Goal: Transaction & Acquisition: Download file/media

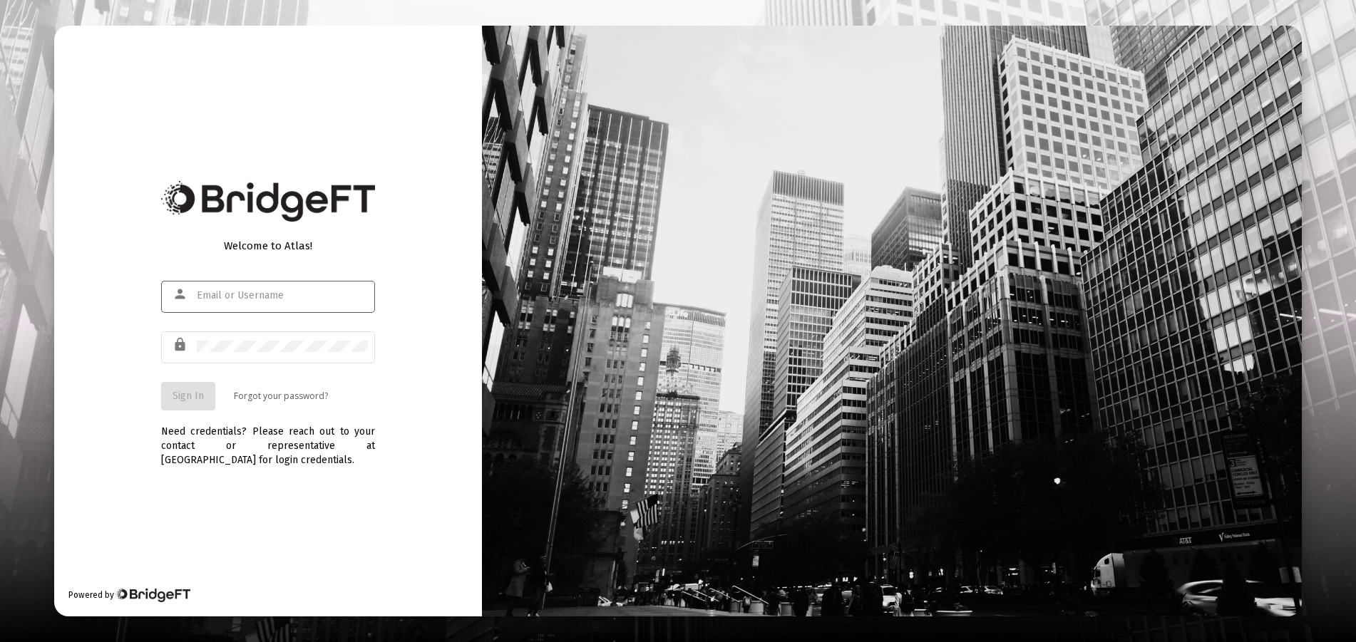
click at [227, 299] on input "text" at bounding box center [282, 295] width 171 height 11
type input "[EMAIL_ADDRESS][DOMAIN_NAME]"
click at [178, 396] on span "Sign In" at bounding box center [188, 396] width 31 height 12
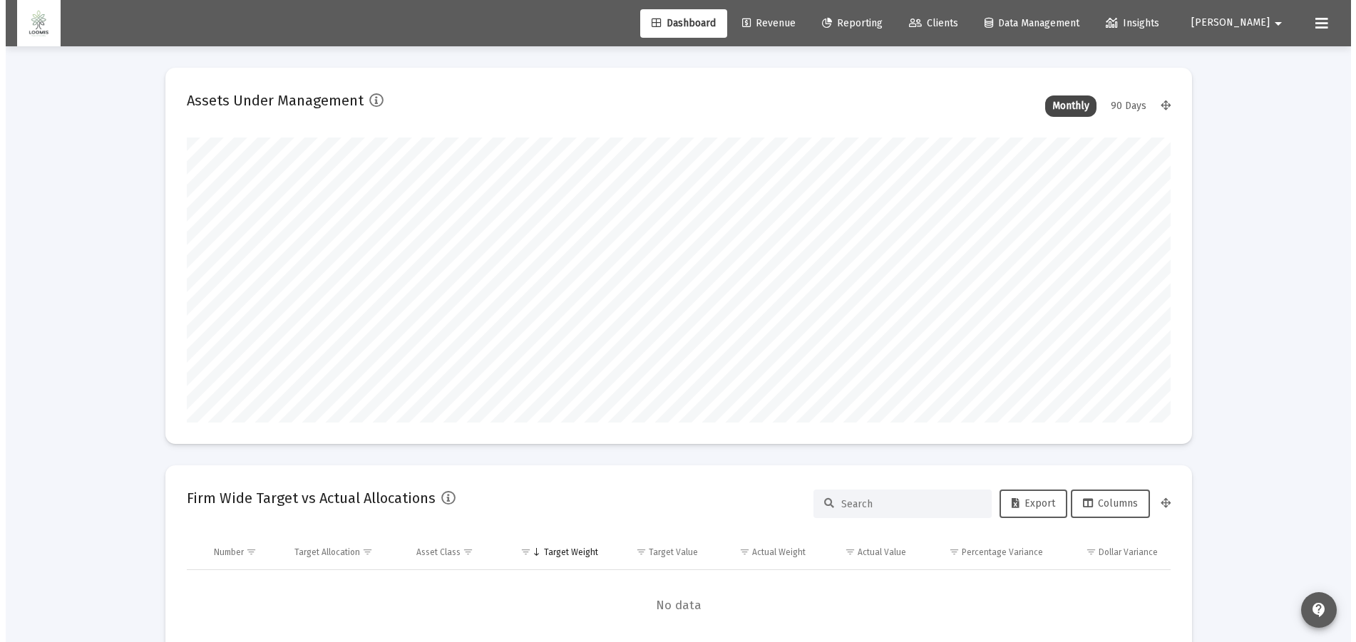
scroll to position [285, 984]
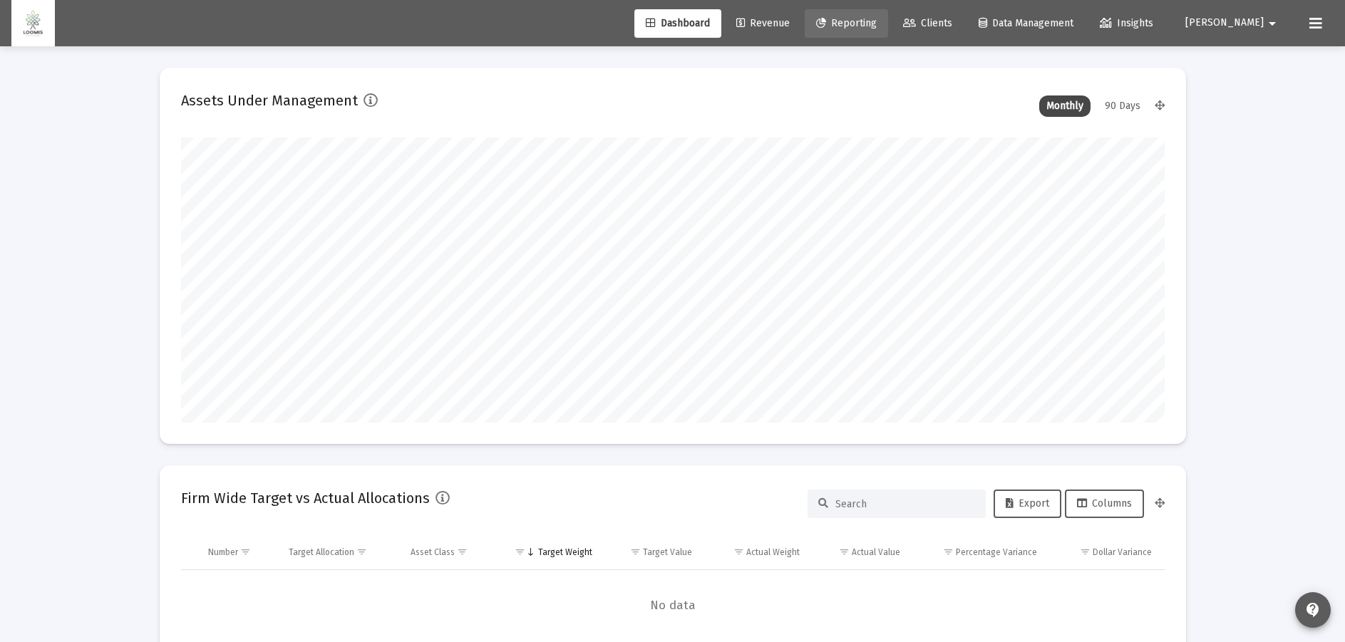
click at [877, 22] on span "Reporting" at bounding box center [846, 23] width 61 height 12
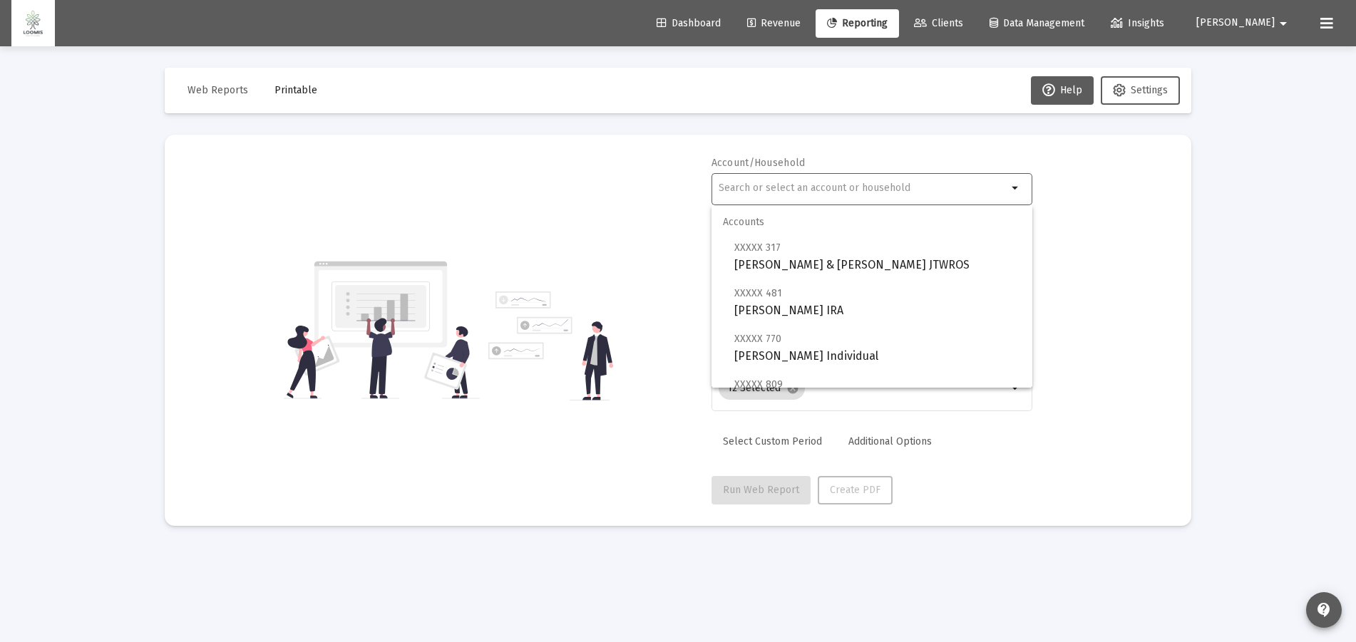
click at [967, 183] on input "text" at bounding box center [863, 188] width 289 height 11
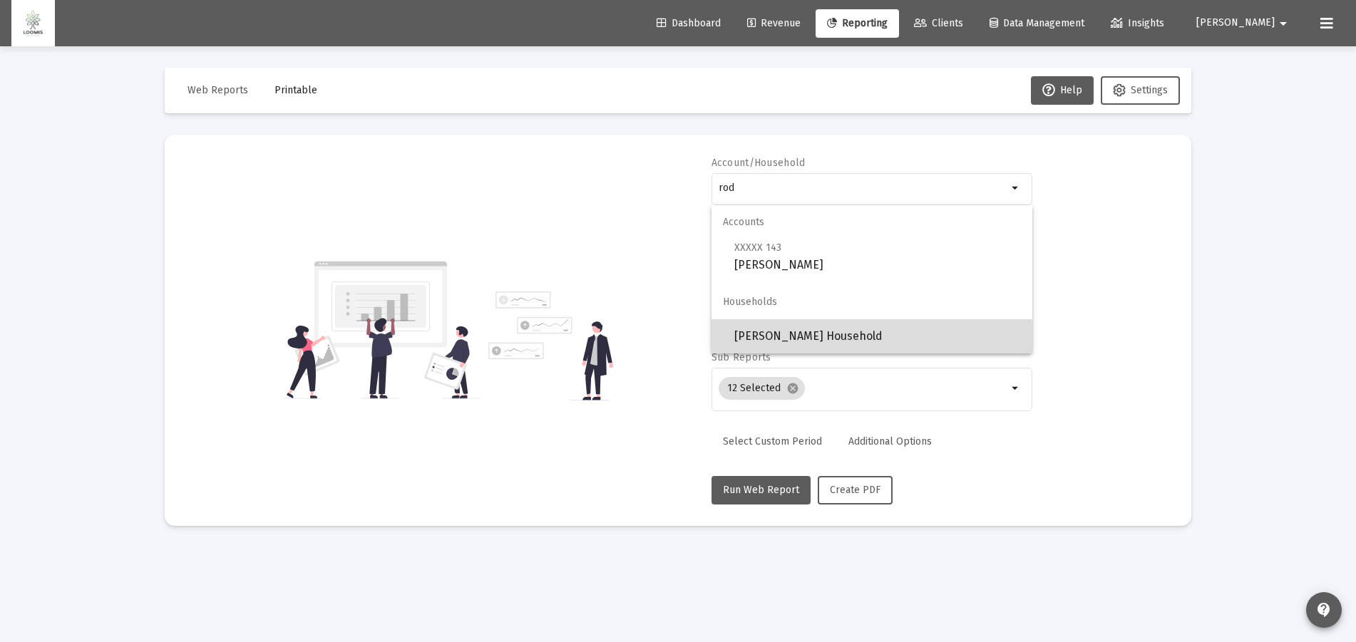
click at [829, 341] on span "[PERSON_NAME] Household" at bounding box center [877, 336] width 287 height 34
type input "[PERSON_NAME] Household"
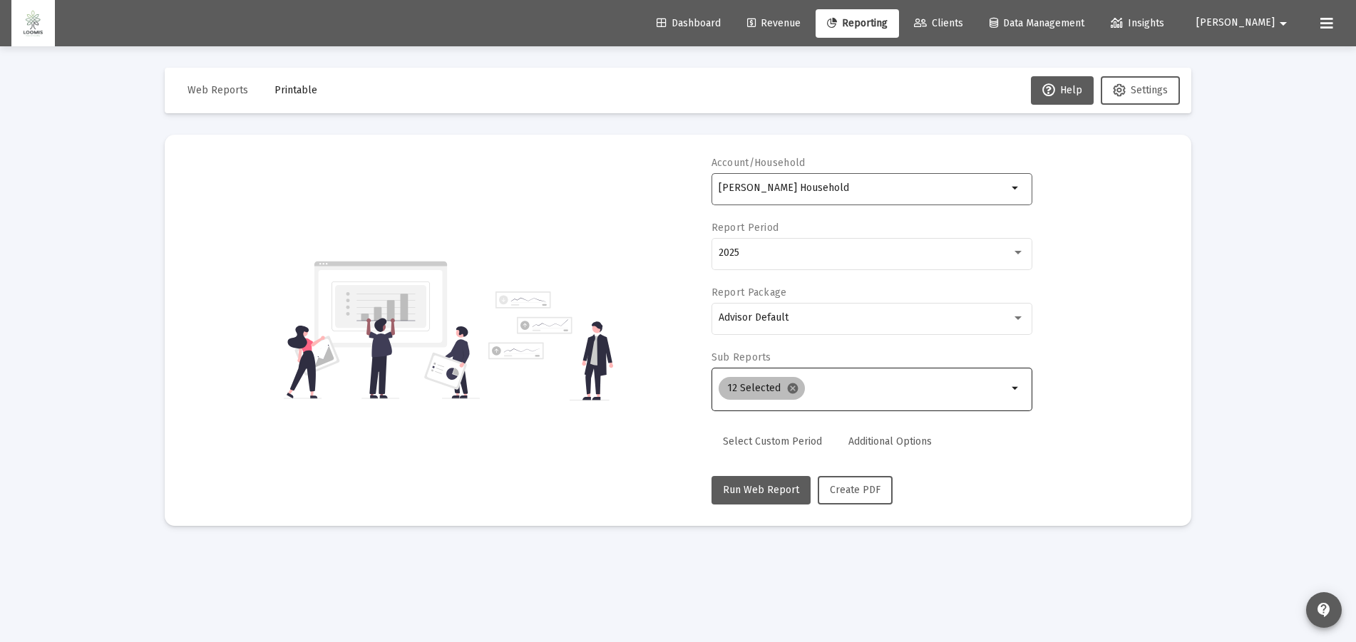
click at [791, 387] on mat-icon "cancel" at bounding box center [792, 388] width 13 height 13
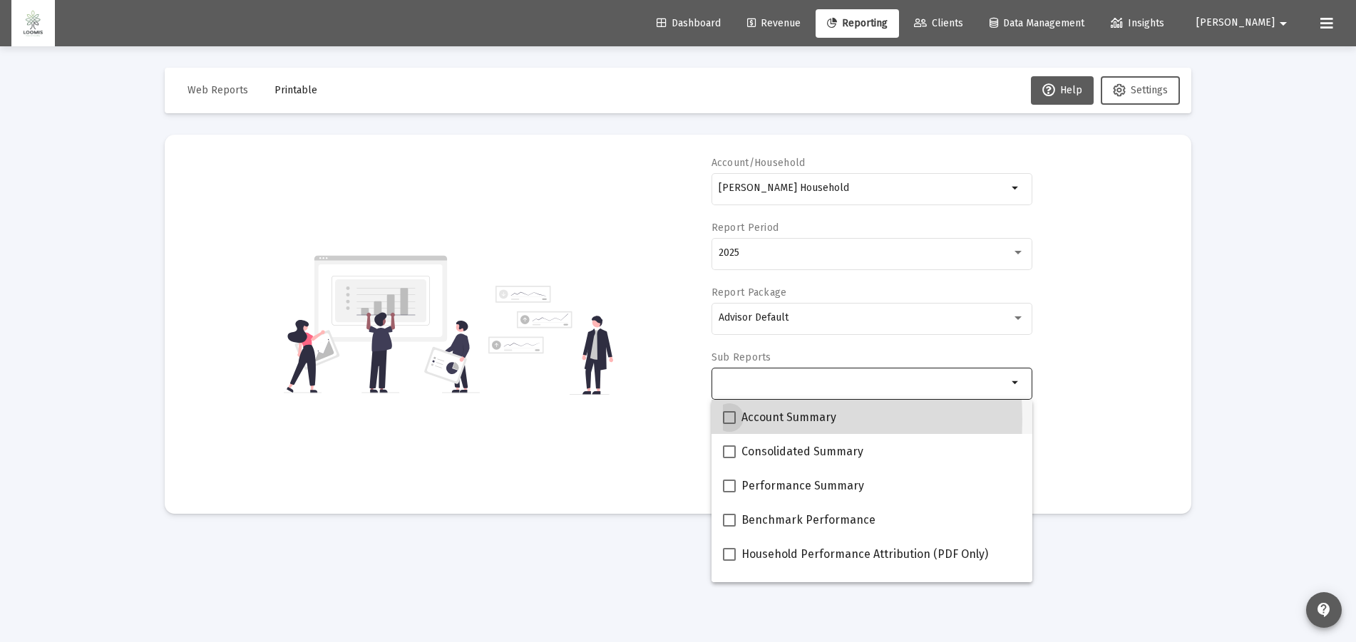
click at [729, 419] on span at bounding box center [729, 417] width 13 height 13
click at [729, 424] on input "Account Summary" at bounding box center [729, 424] width 1 height 1
checkbox input "true"
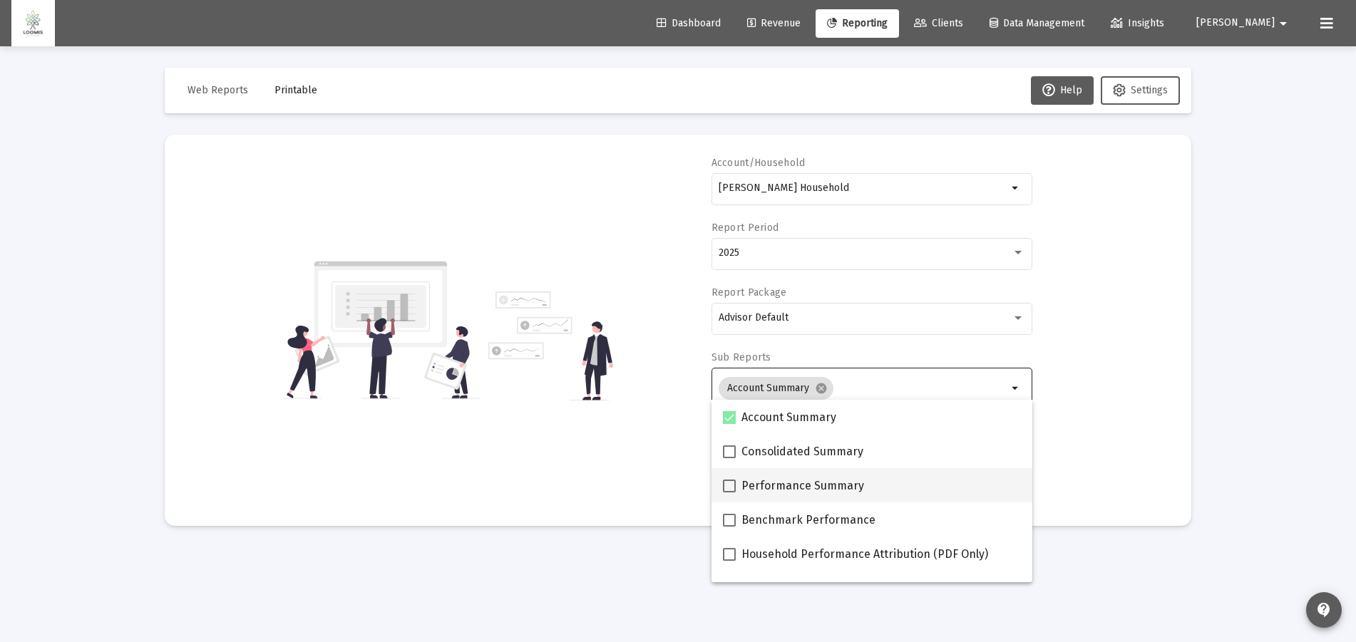
click at [727, 489] on span at bounding box center [729, 486] width 13 height 13
click at [729, 493] on input "Performance Summary" at bounding box center [729, 493] width 1 height 1
checkbox input "true"
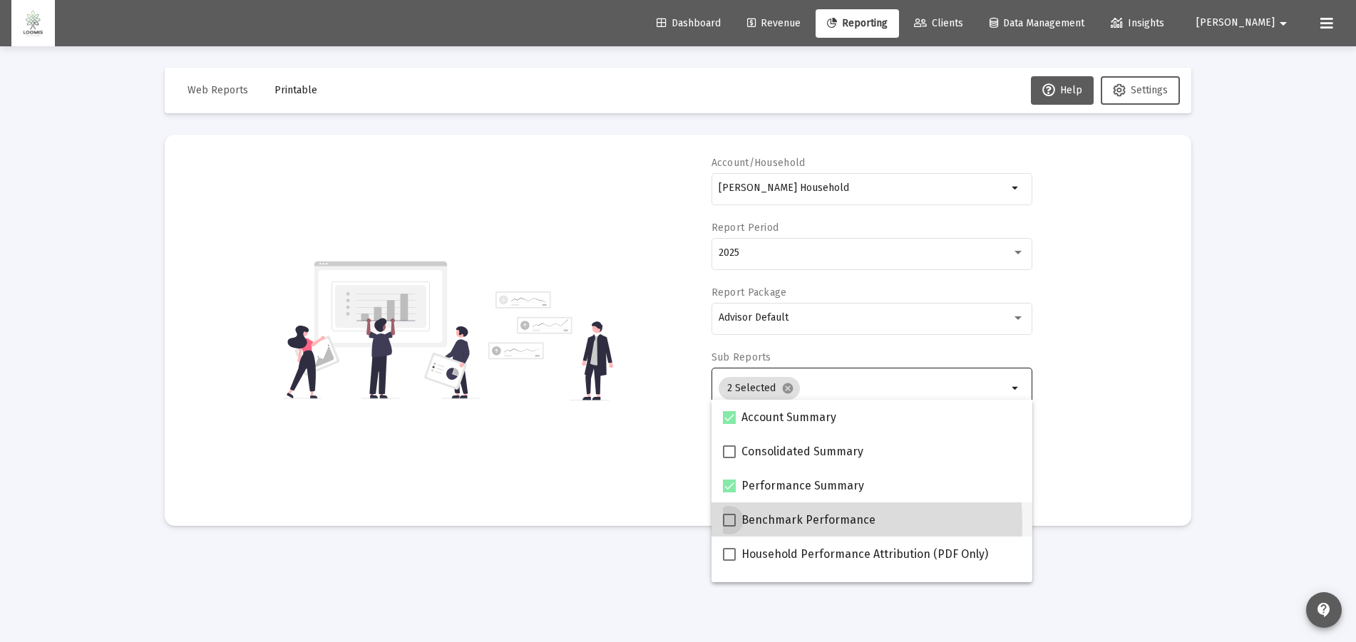
click at [729, 525] on span at bounding box center [729, 520] width 13 height 13
click at [729, 527] on input "Benchmark Performance" at bounding box center [729, 527] width 1 height 1
checkbox input "true"
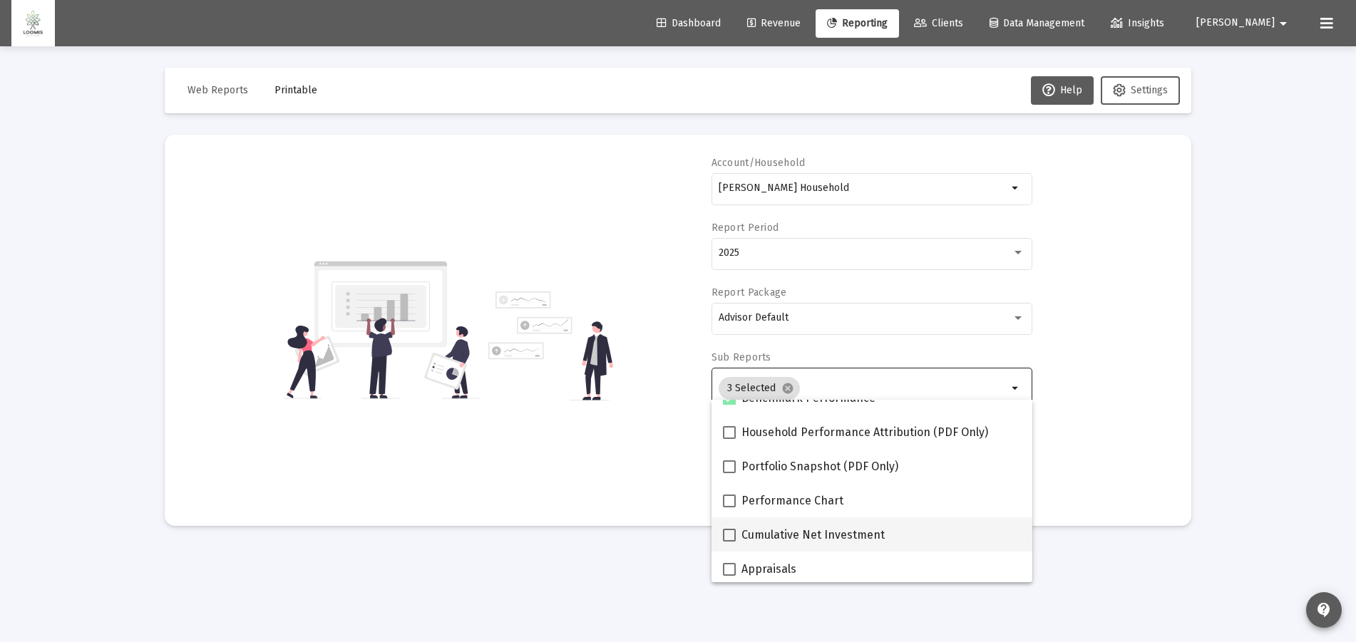
scroll to position [143, 0]
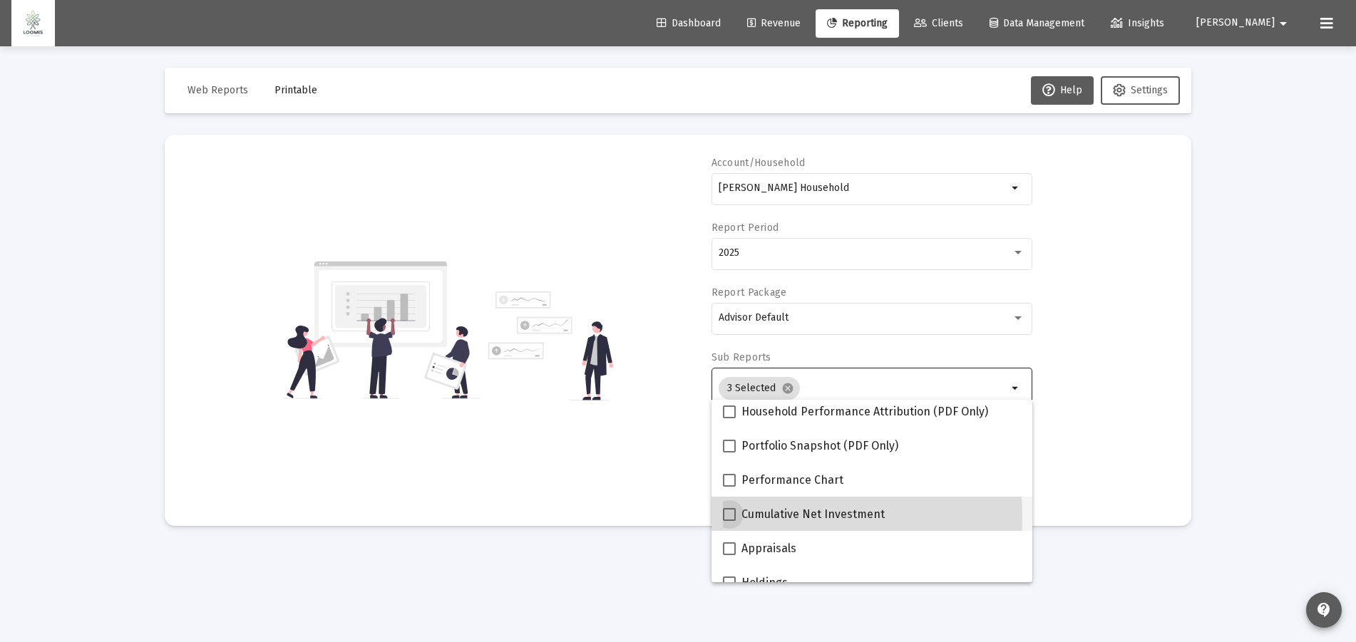
click at [726, 517] on span at bounding box center [729, 514] width 13 height 13
click at [729, 521] on input "Cumulative Net Investment" at bounding box center [729, 521] width 1 height 1
checkbox input "true"
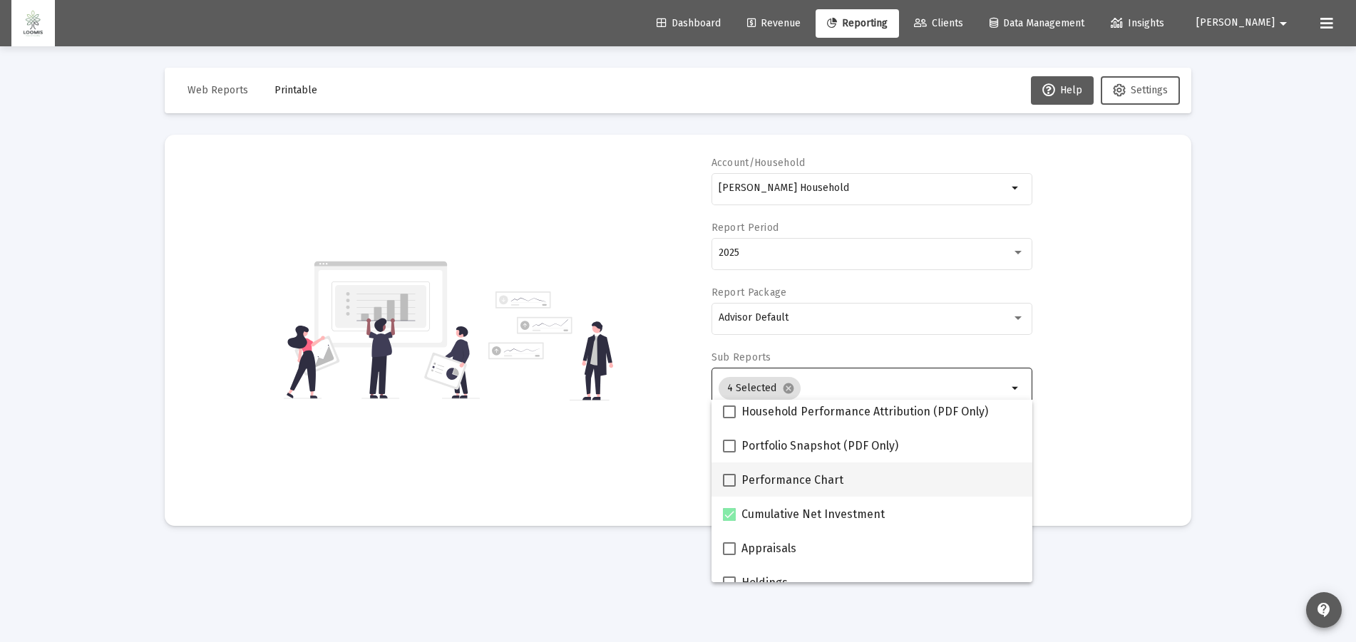
click at [727, 482] on span at bounding box center [729, 480] width 13 height 13
click at [729, 487] on input "Performance Chart" at bounding box center [729, 487] width 1 height 1
checkbox input "true"
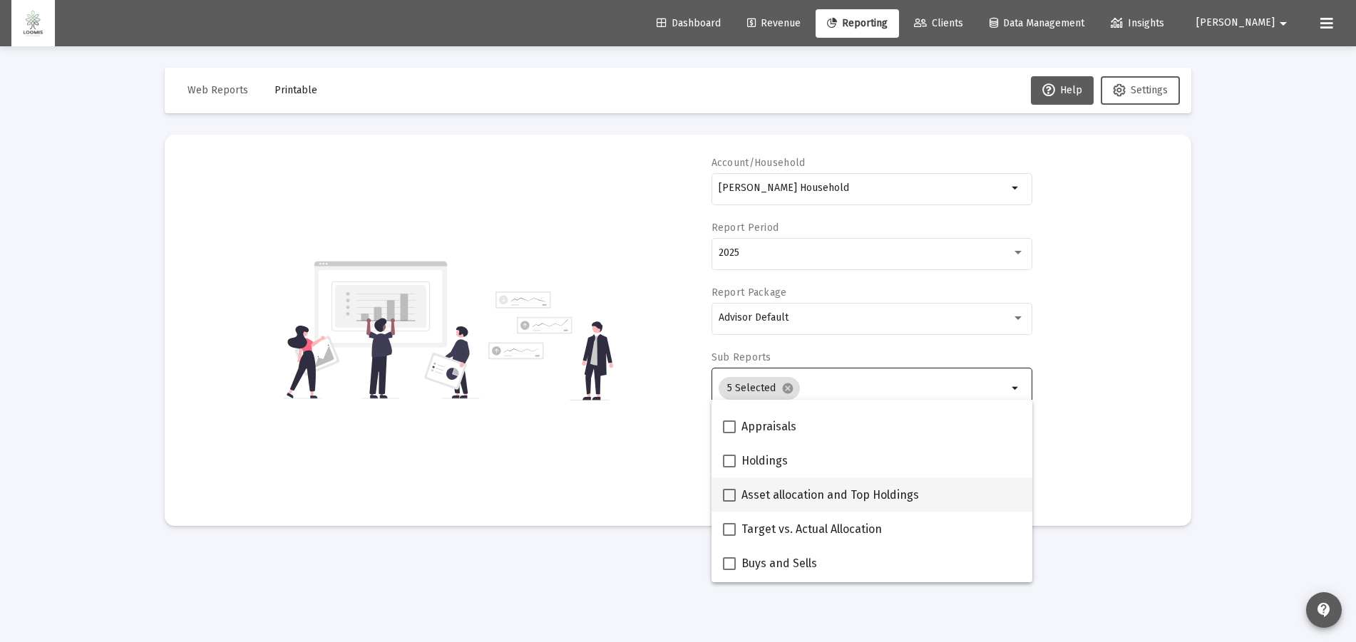
scroll to position [285, 0]
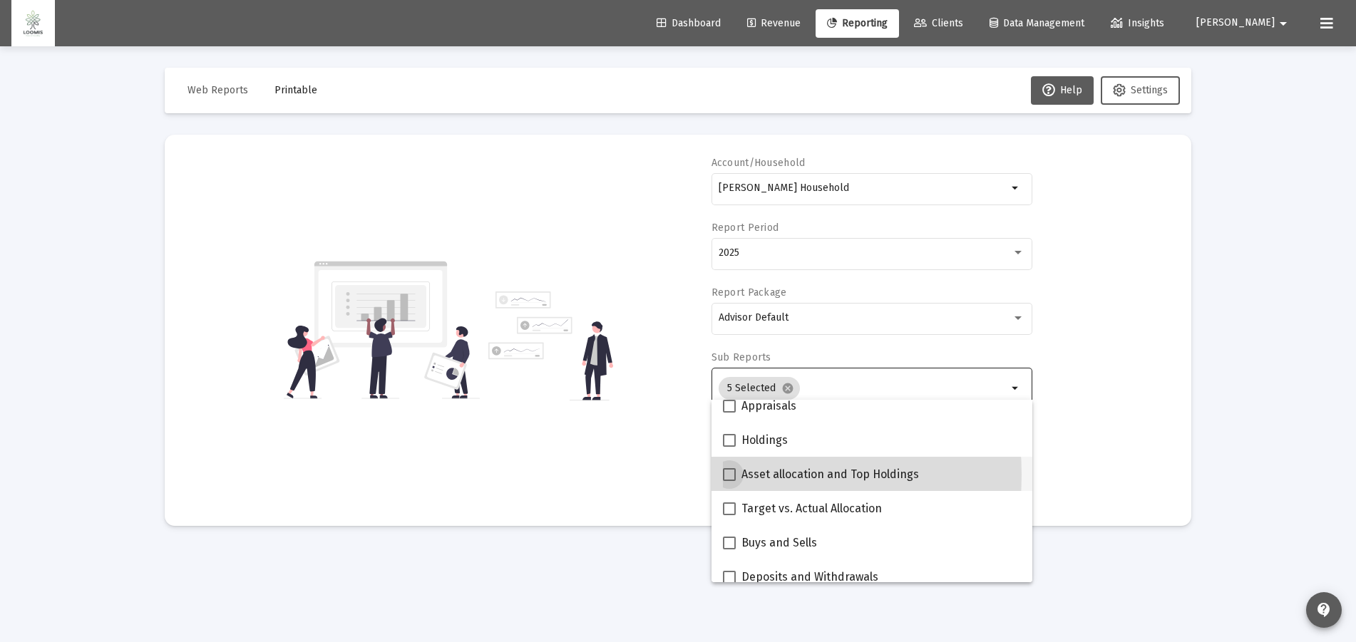
click at [729, 475] on span at bounding box center [729, 474] width 13 height 13
click at [729, 481] on input "Asset allocation and Top Holdings" at bounding box center [729, 481] width 1 height 1
checkbox input "true"
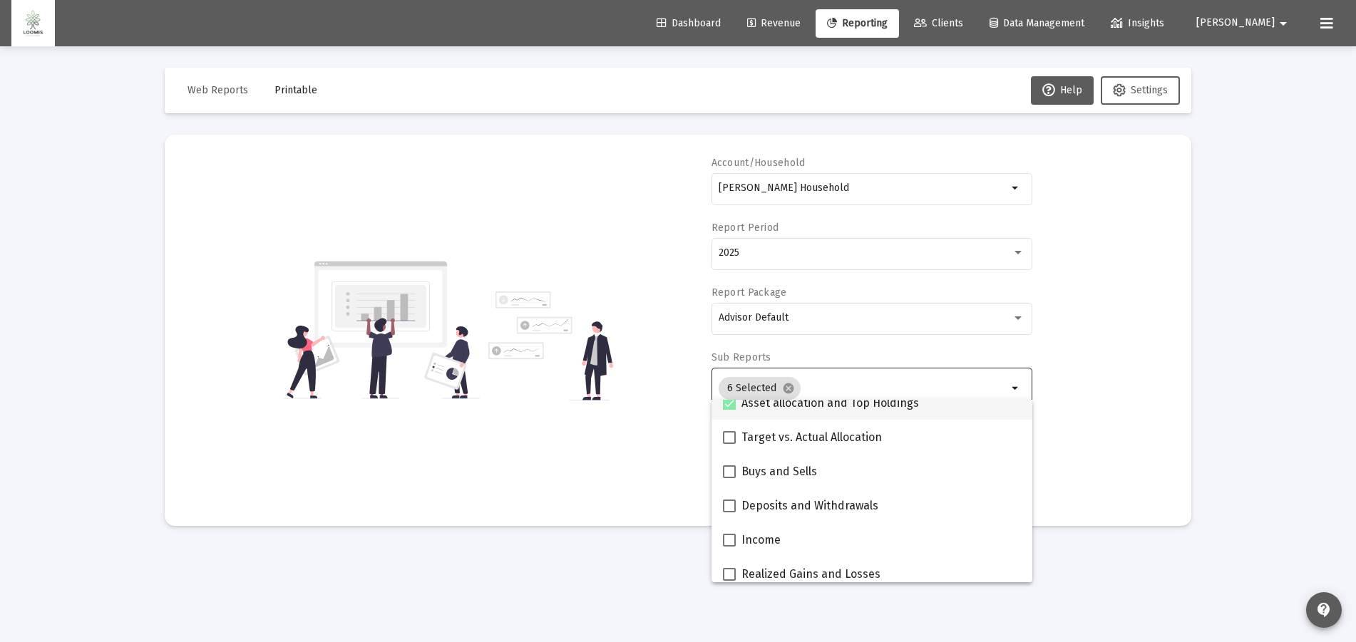
scroll to position [428, 0]
click at [727, 435] on span at bounding box center [729, 434] width 13 height 13
click at [729, 441] on input "Deposits and Withdrawals" at bounding box center [729, 441] width 1 height 1
checkbox input "true"
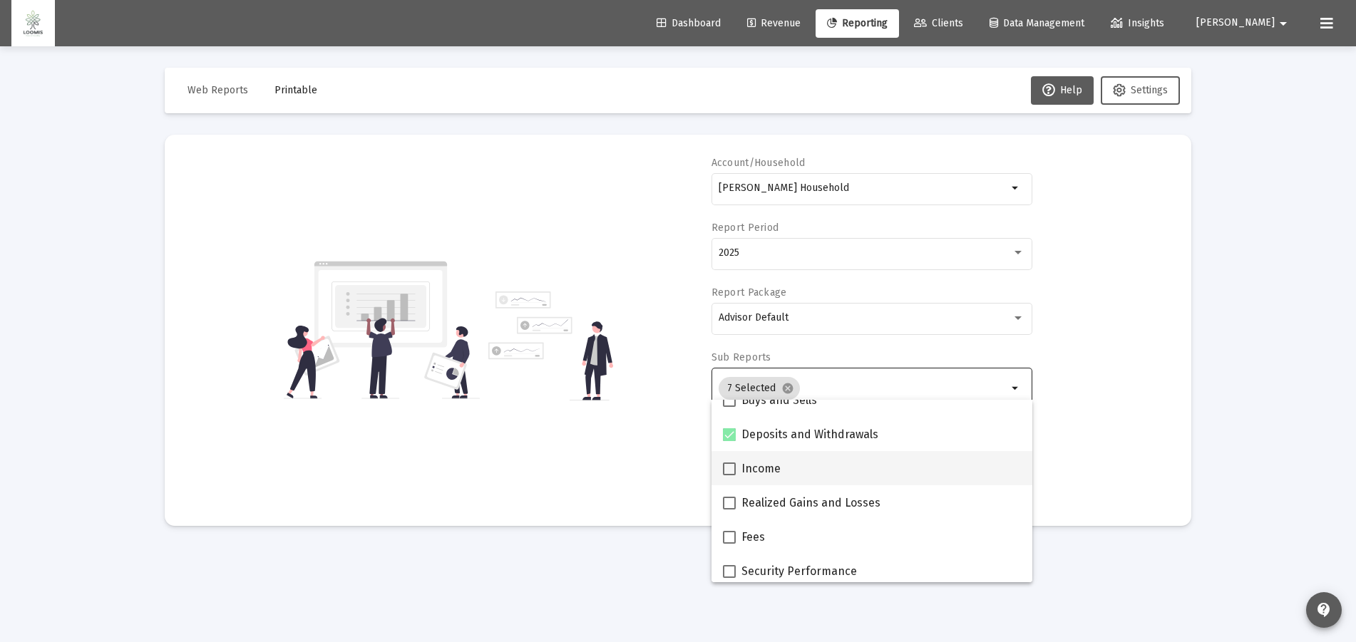
click at [726, 471] on span at bounding box center [729, 469] width 13 height 13
click at [729, 476] on input "Income" at bounding box center [729, 476] width 1 height 1
checkbox input "true"
click at [727, 505] on span at bounding box center [729, 503] width 13 height 13
click at [729, 510] on input "Realized Gains and Losses" at bounding box center [729, 510] width 1 height 1
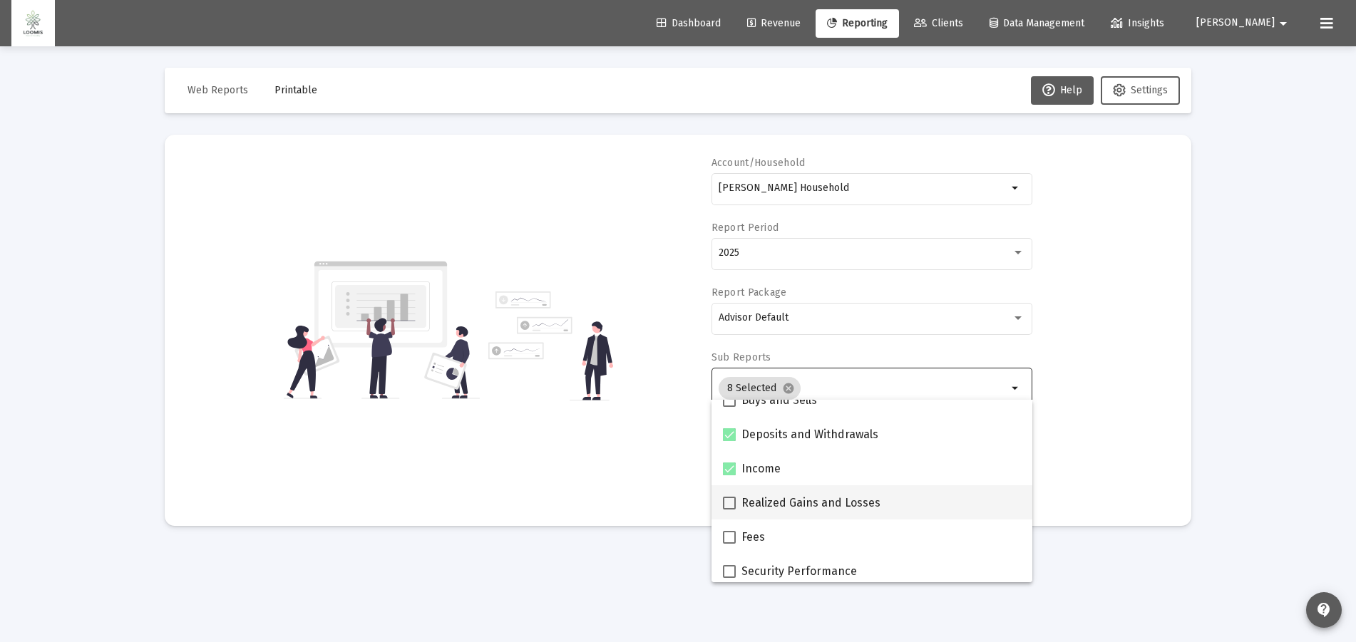
checkbox input "true"
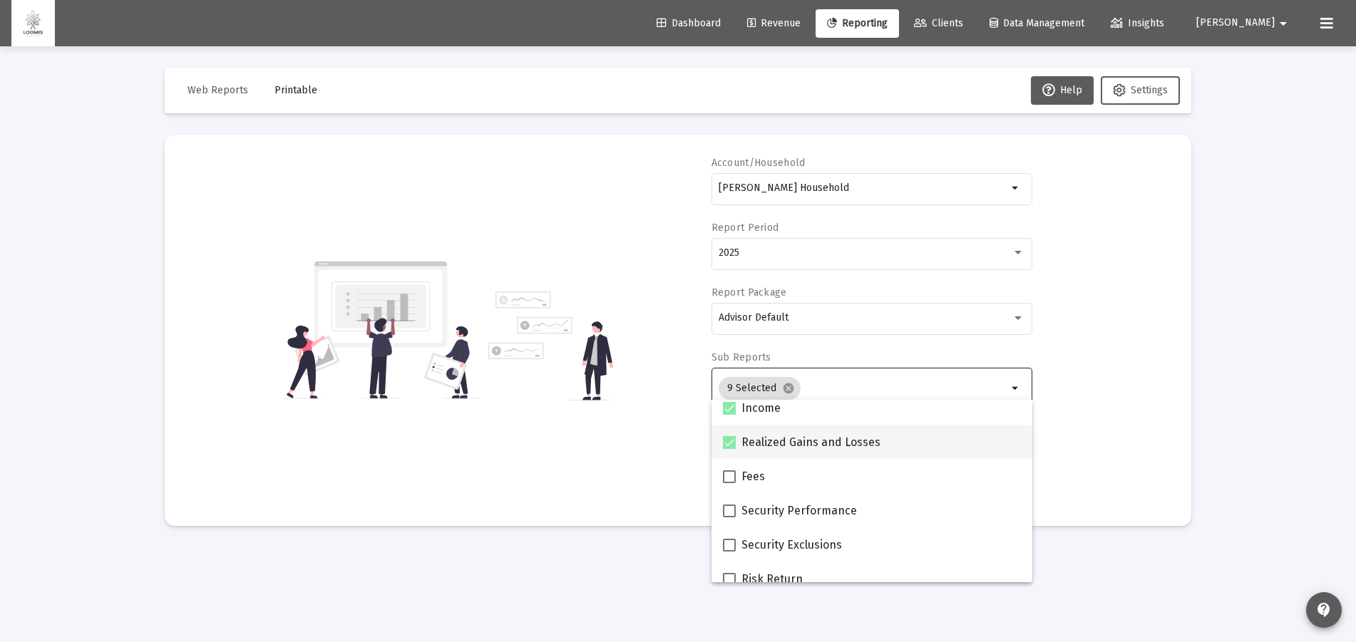
scroll to position [570, 0]
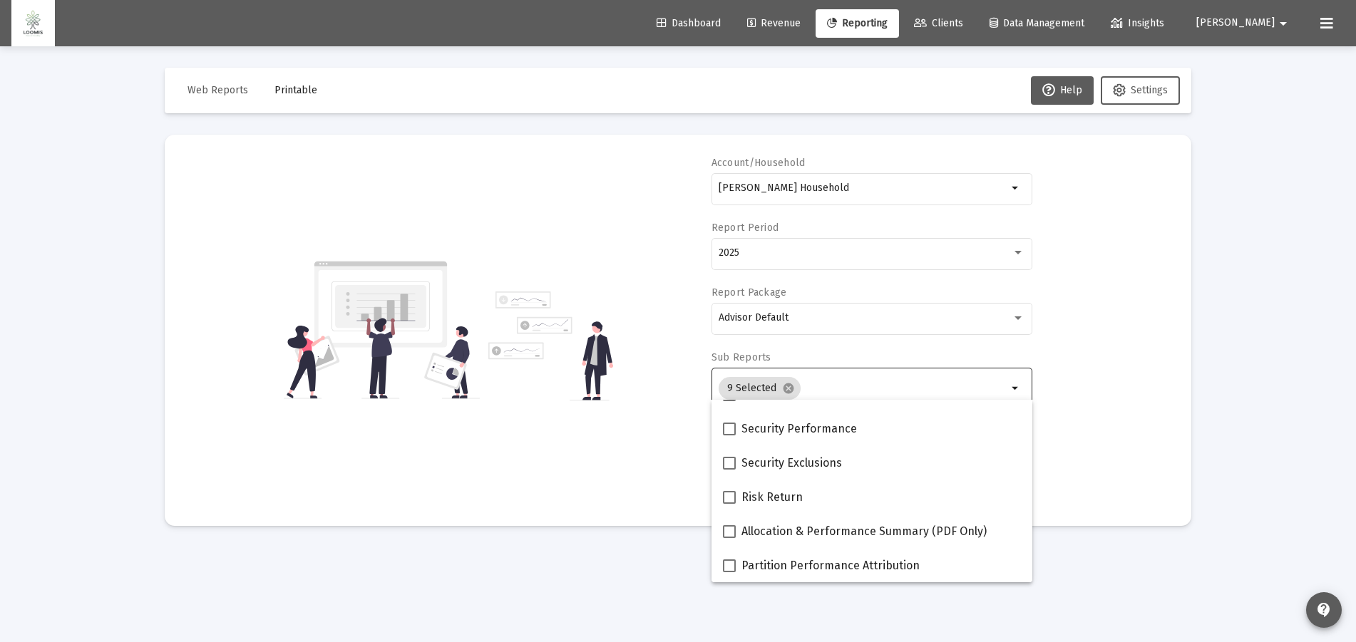
click at [1109, 570] on mat-sidenav-content "Loading... Web Reports Printable Help Settings Account/Household [PERSON_NAME] …" at bounding box center [677, 321] width 1069 height 642
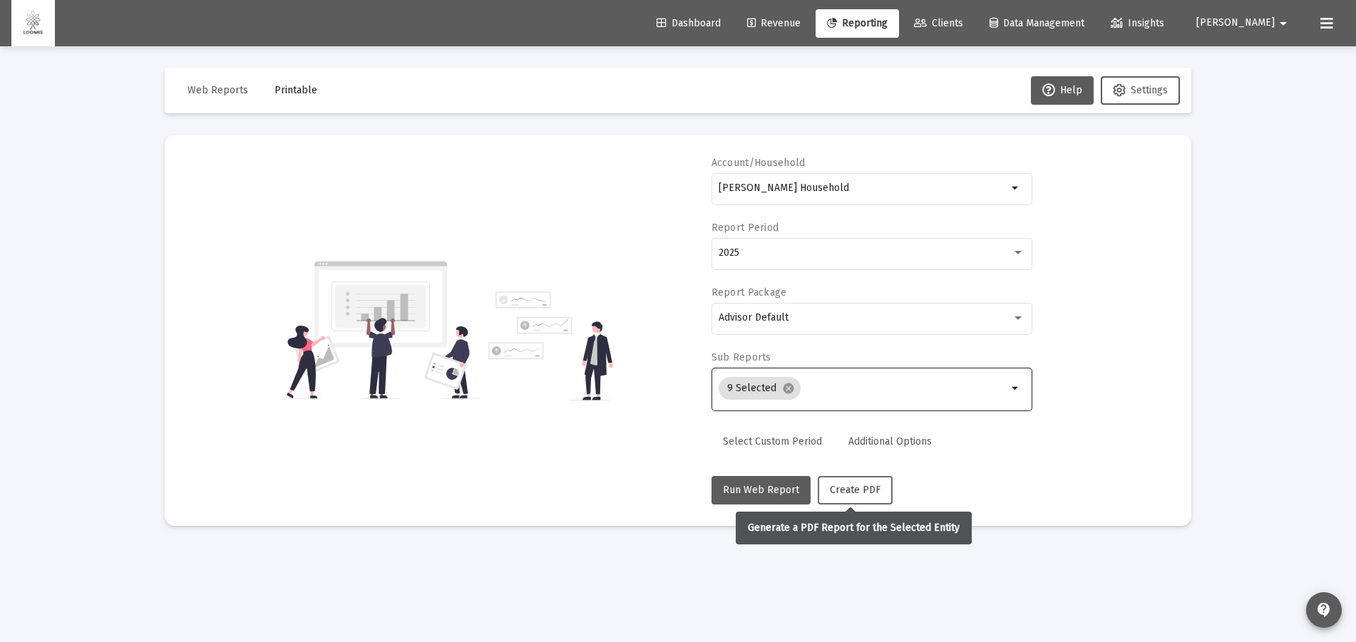
click at [838, 493] on span "Create PDF" at bounding box center [855, 490] width 51 height 12
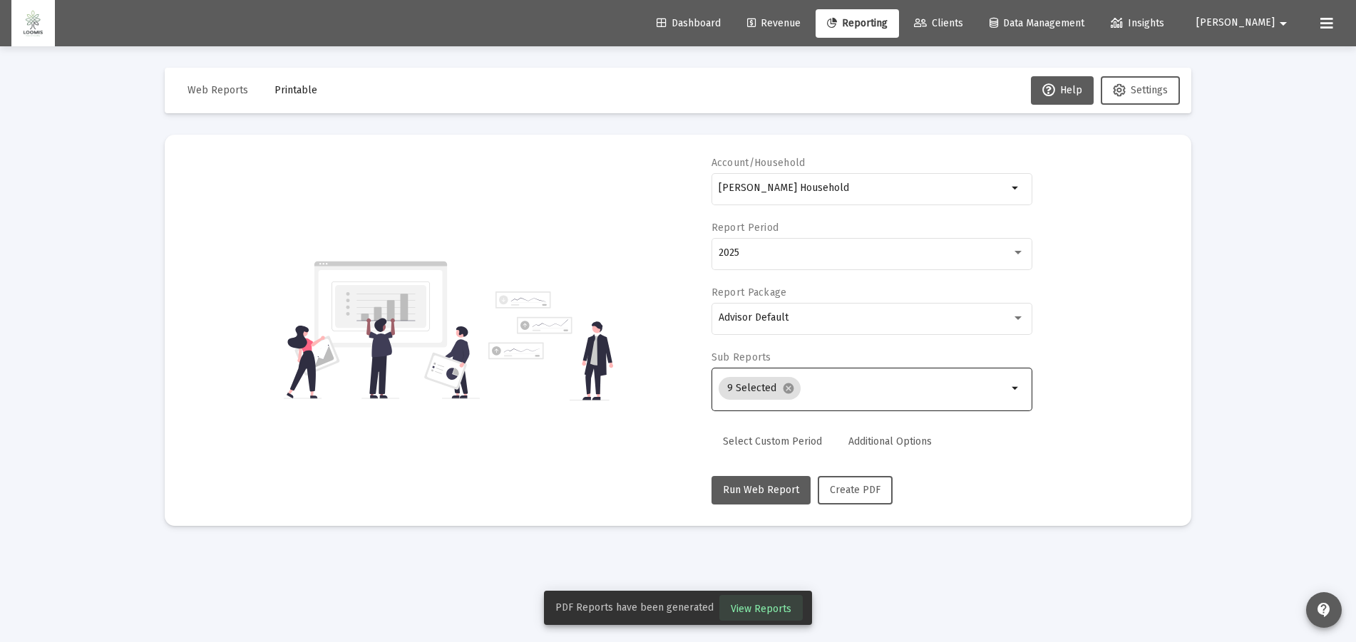
click at [771, 608] on span "View Reports" at bounding box center [761, 609] width 61 height 12
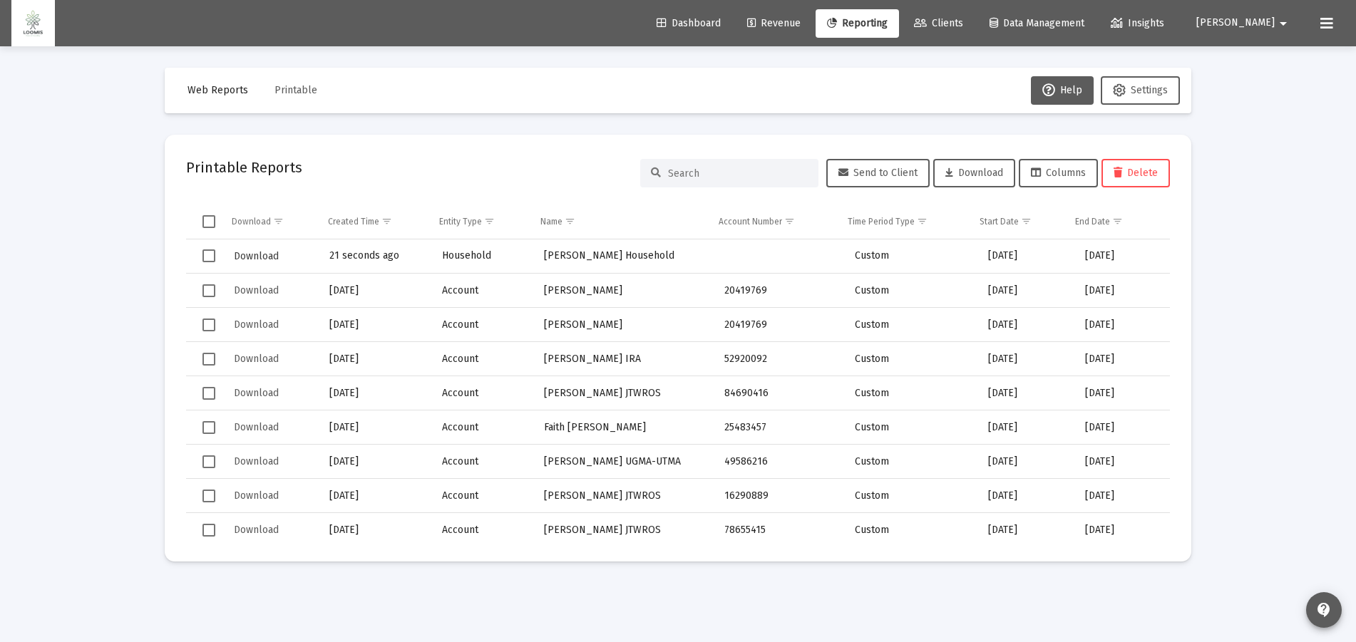
click at [252, 257] on span "Download" at bounding box center [256, 256] width 45 height 12
